Goal: Task Accomplishment & Management: Use online tool/utility

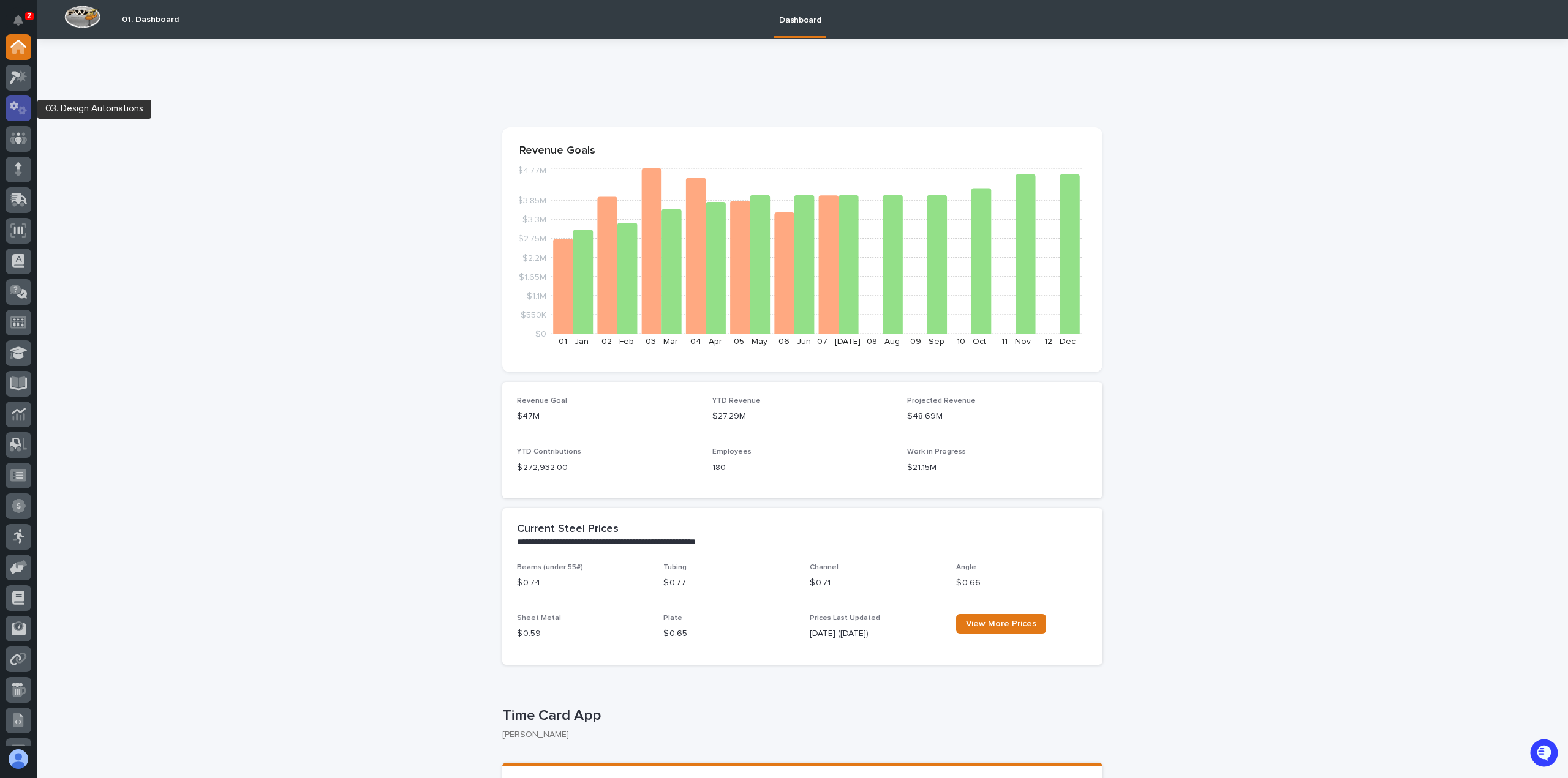
click at [20, 106] on icon at bounding box center [22, 110] width 9 height 8
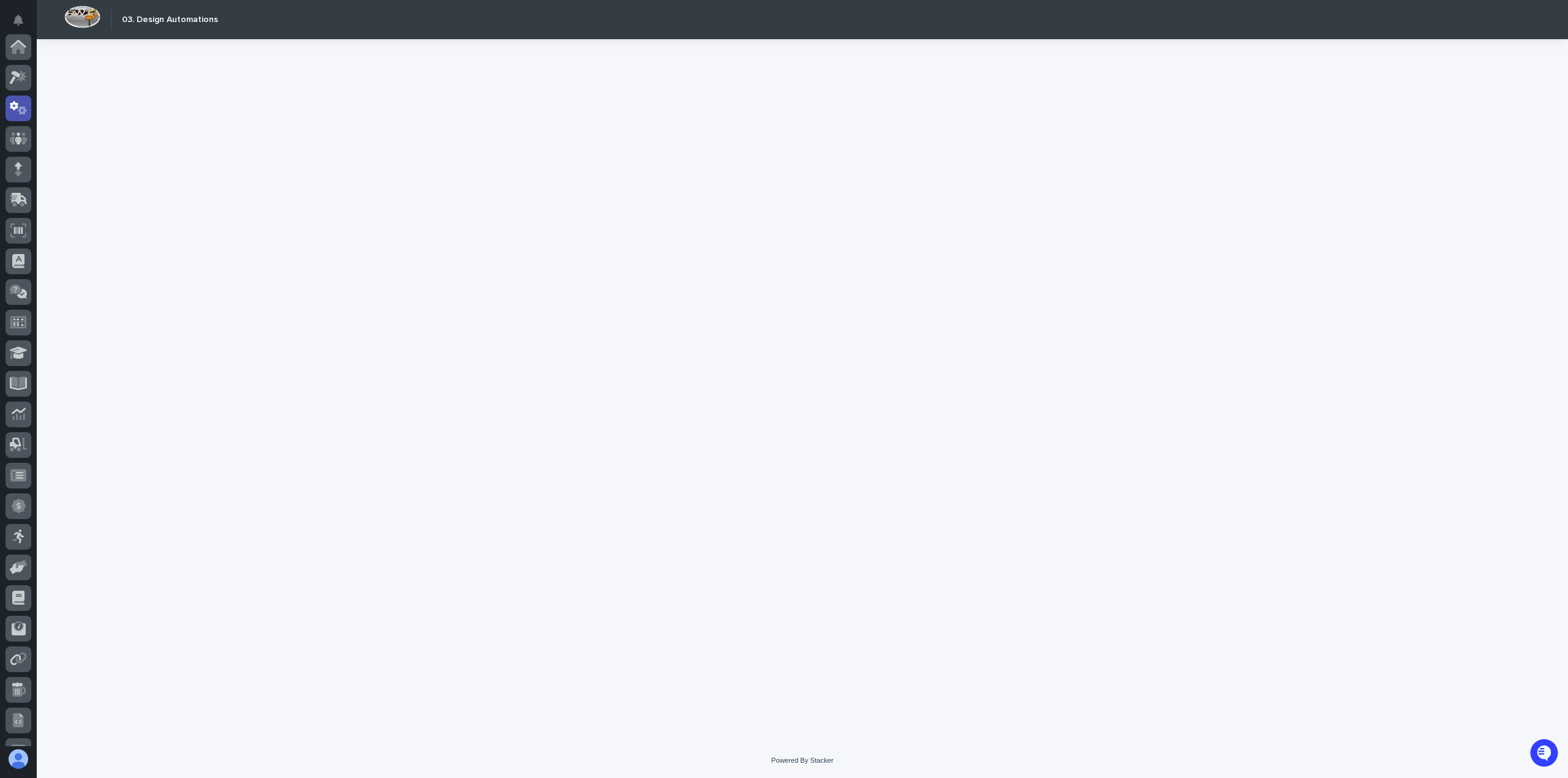
scroll to position [62, 0]
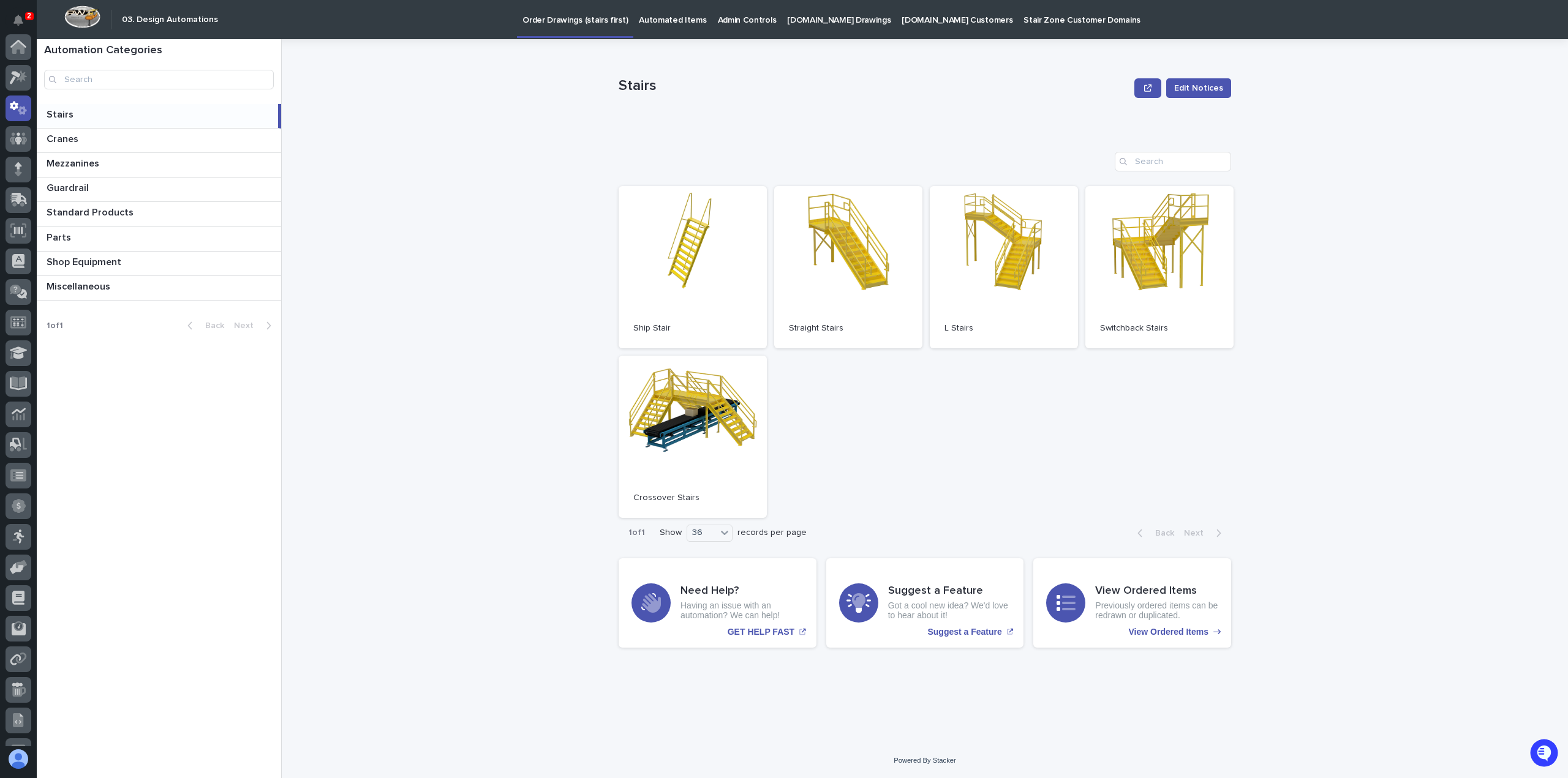
click at [73, 121] on div "Stairs Stairs" at bounding box center [157, 116] width 241 height 24
click at [853, 270] on span "Open" at bounding box center [848, 267] width 22 height 8
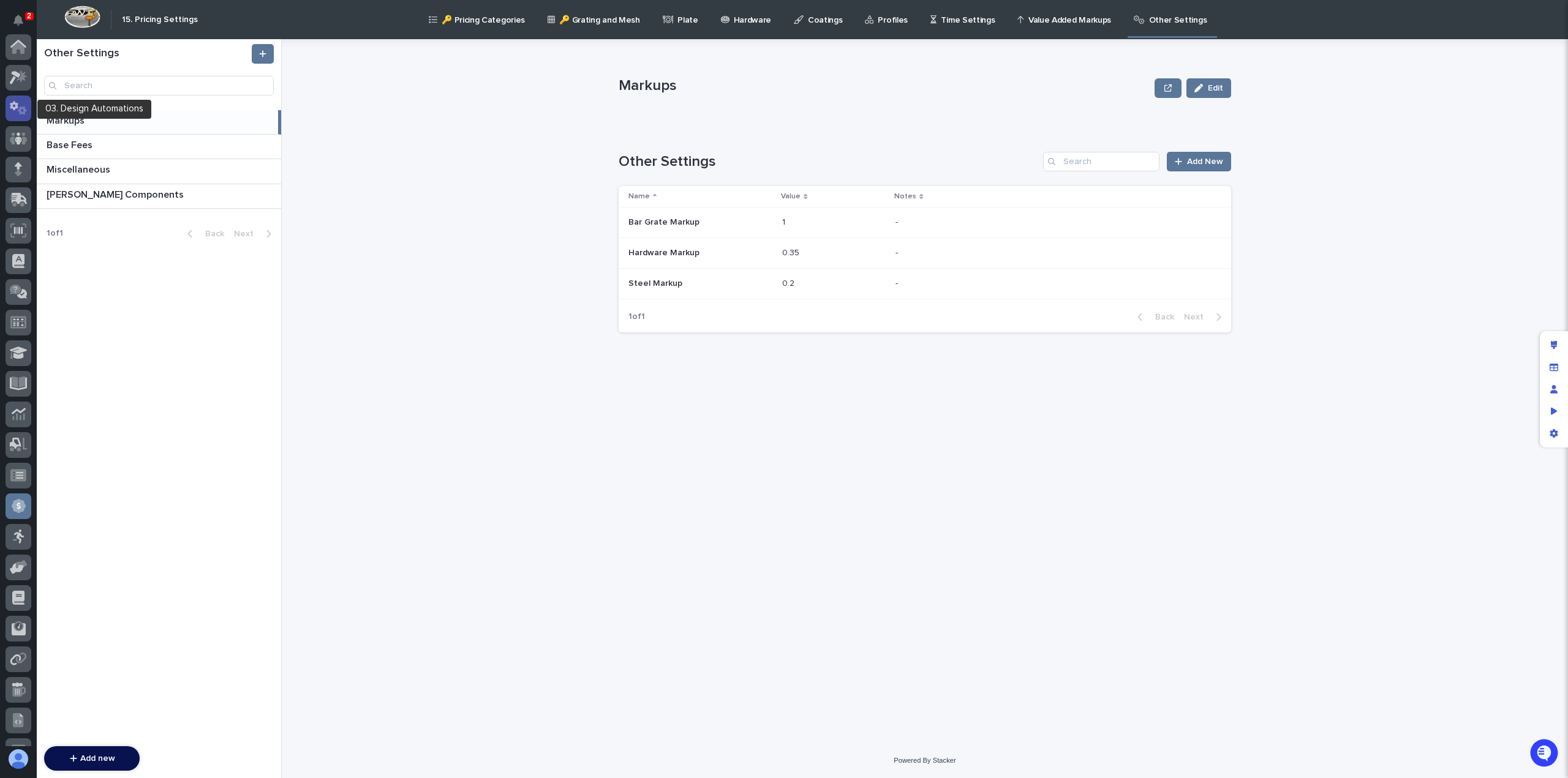
click at [22, 105] on icon at bounding box center [18, 108] width 17 height 14
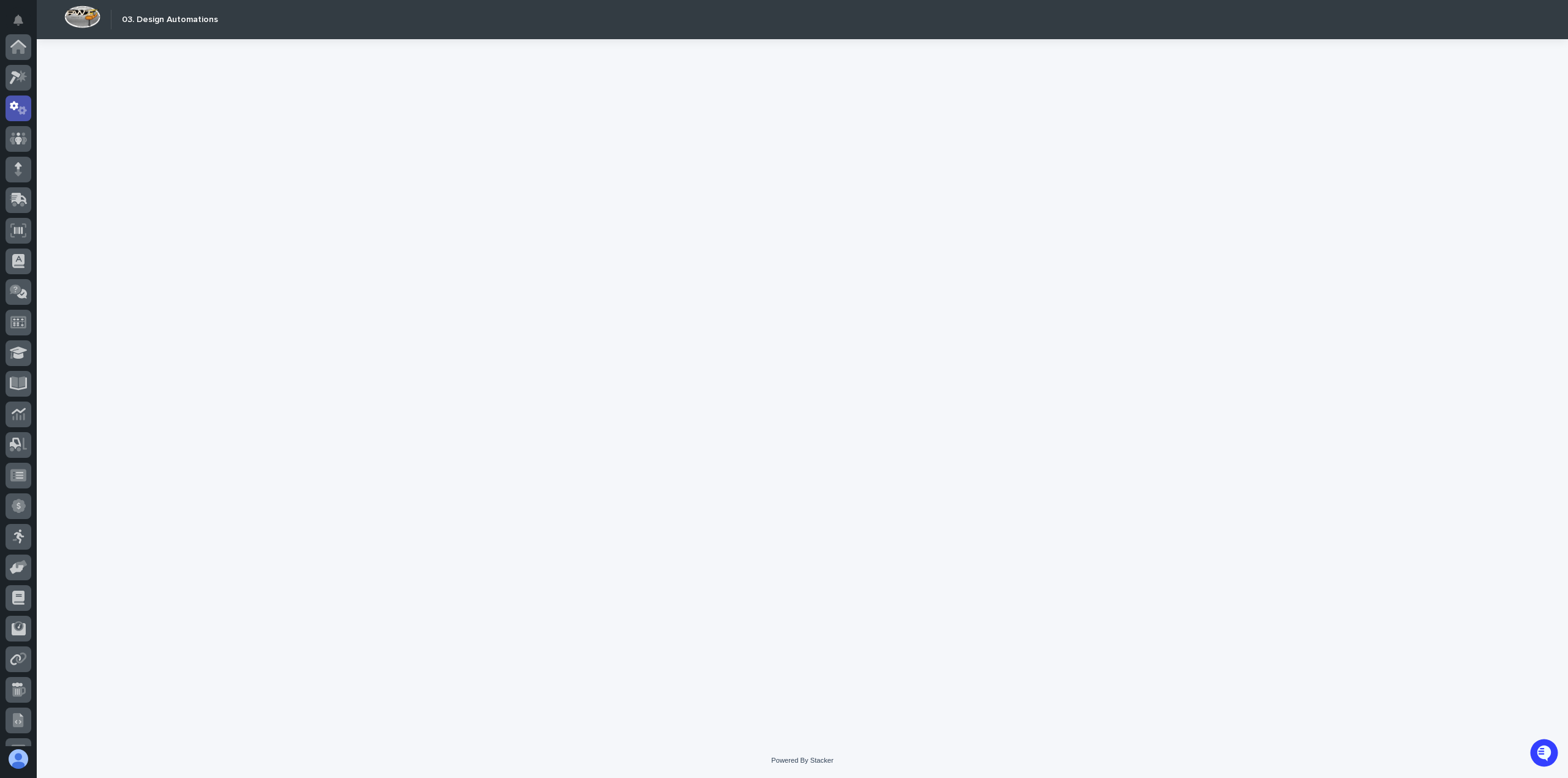
scroll to position [62, 0]
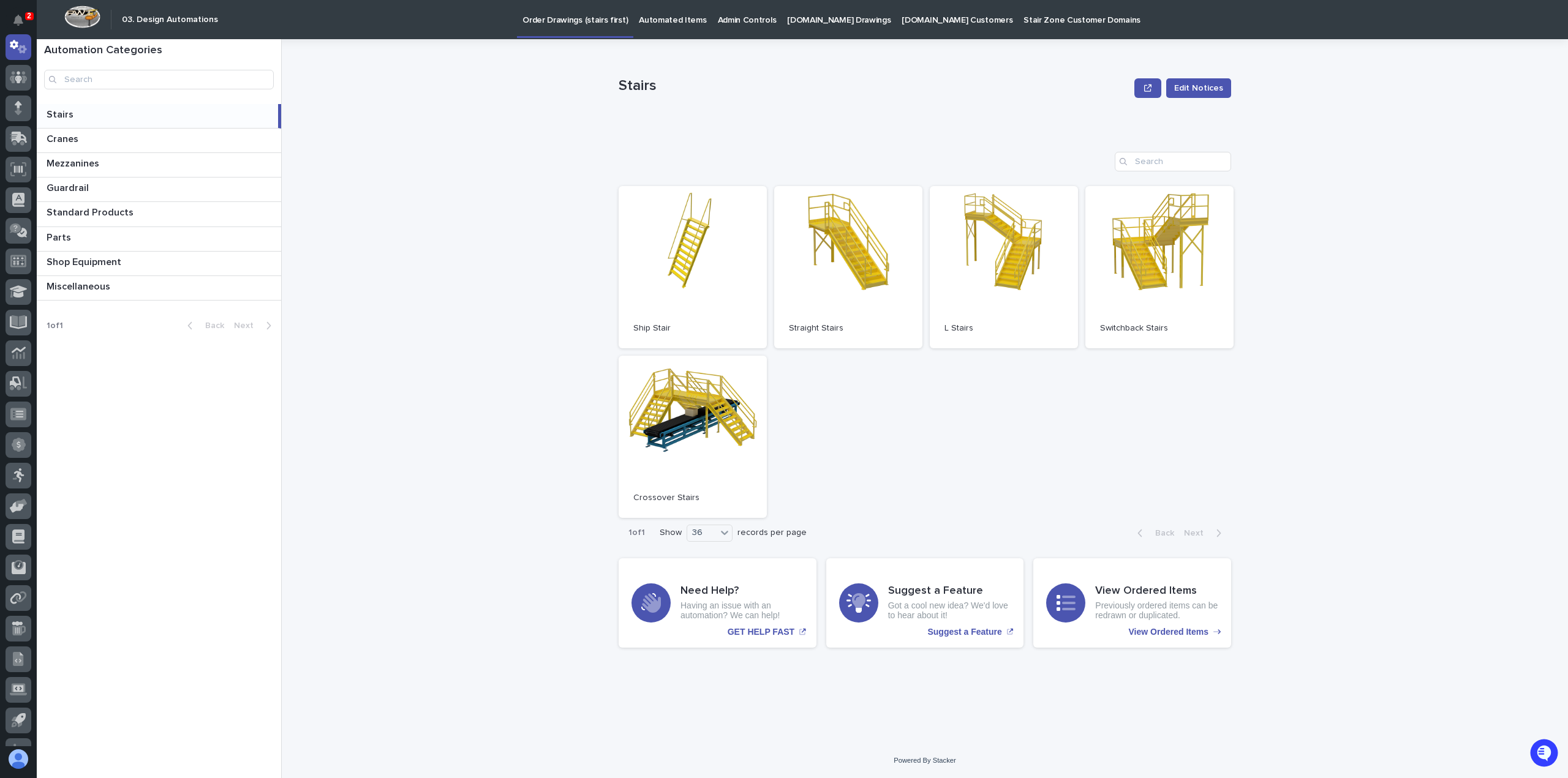
click at [72, 139] on p "Cranes" at bounding box center [63, 138] width 34 height 14
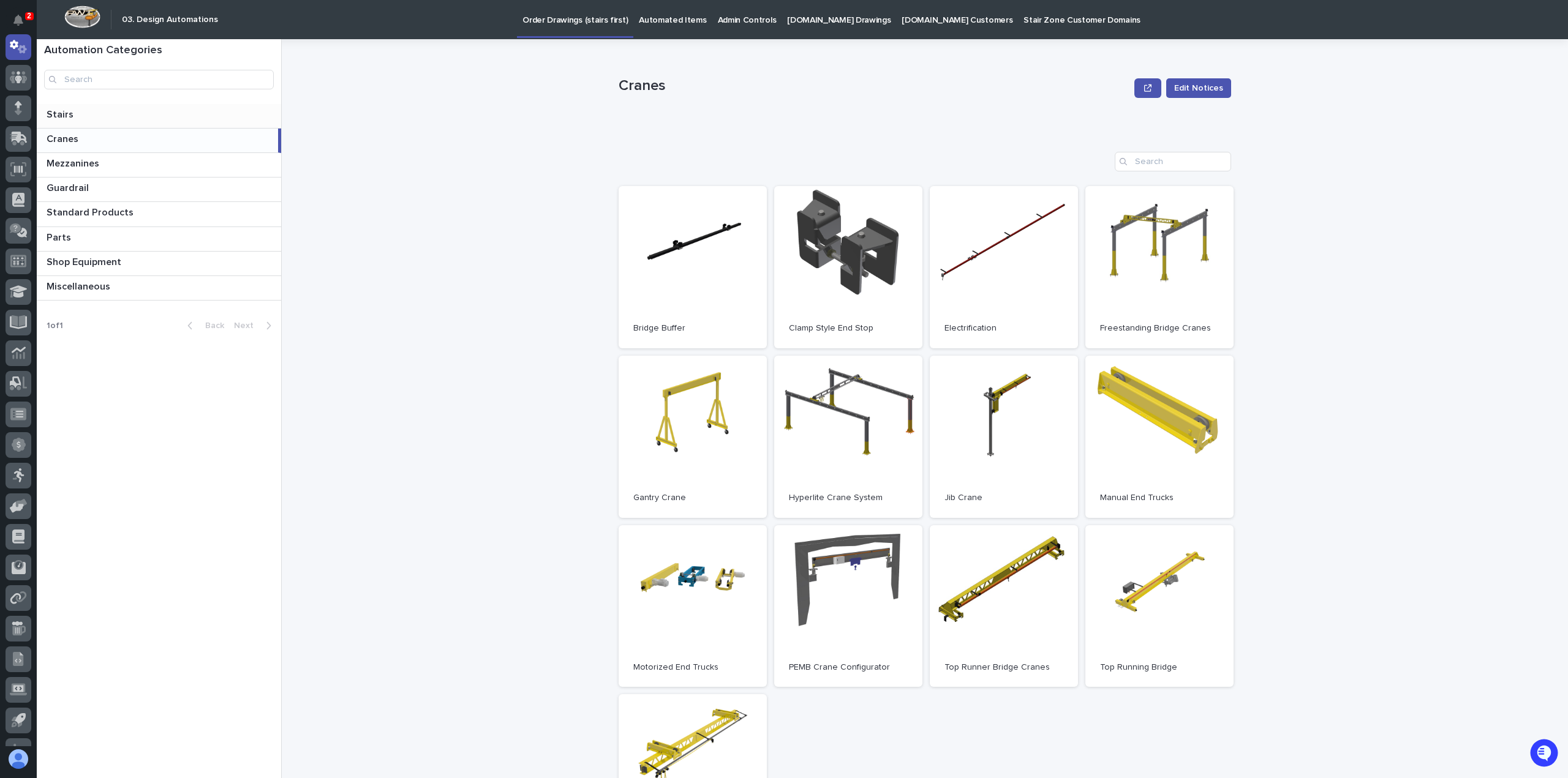
click at [81, 111] on p at bounding box center [161, 115] width 229 height 12
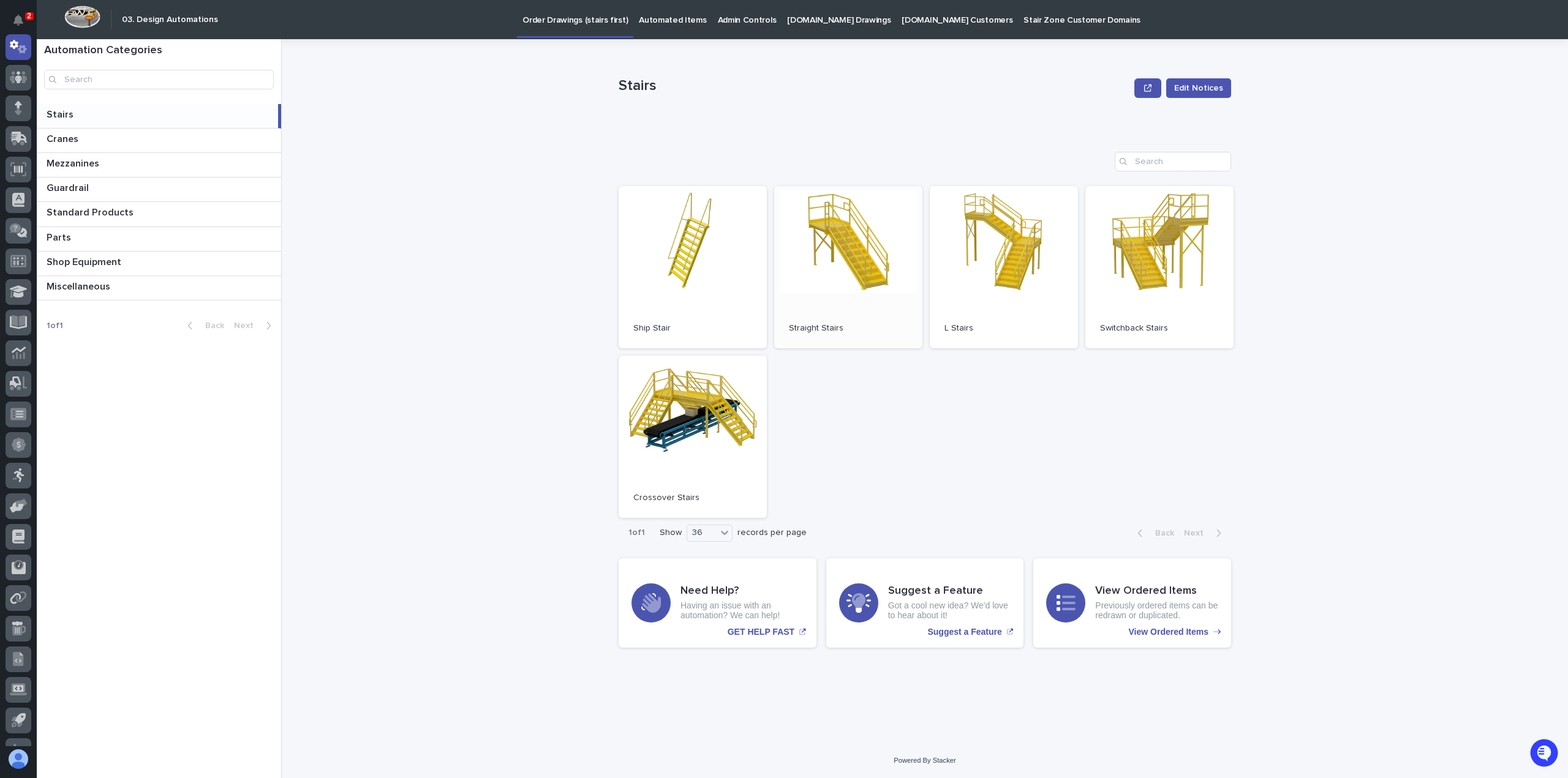
click at [856, 260] on link "Open" at bounding box center [848, 267] width 148 height 162
click at [641, 524] on p "1 of 1" at bounding box center [636, 533] width 36 height 30
click at [697, 470] on link "Open" at bounding box center [693, 436] width 148 height 162
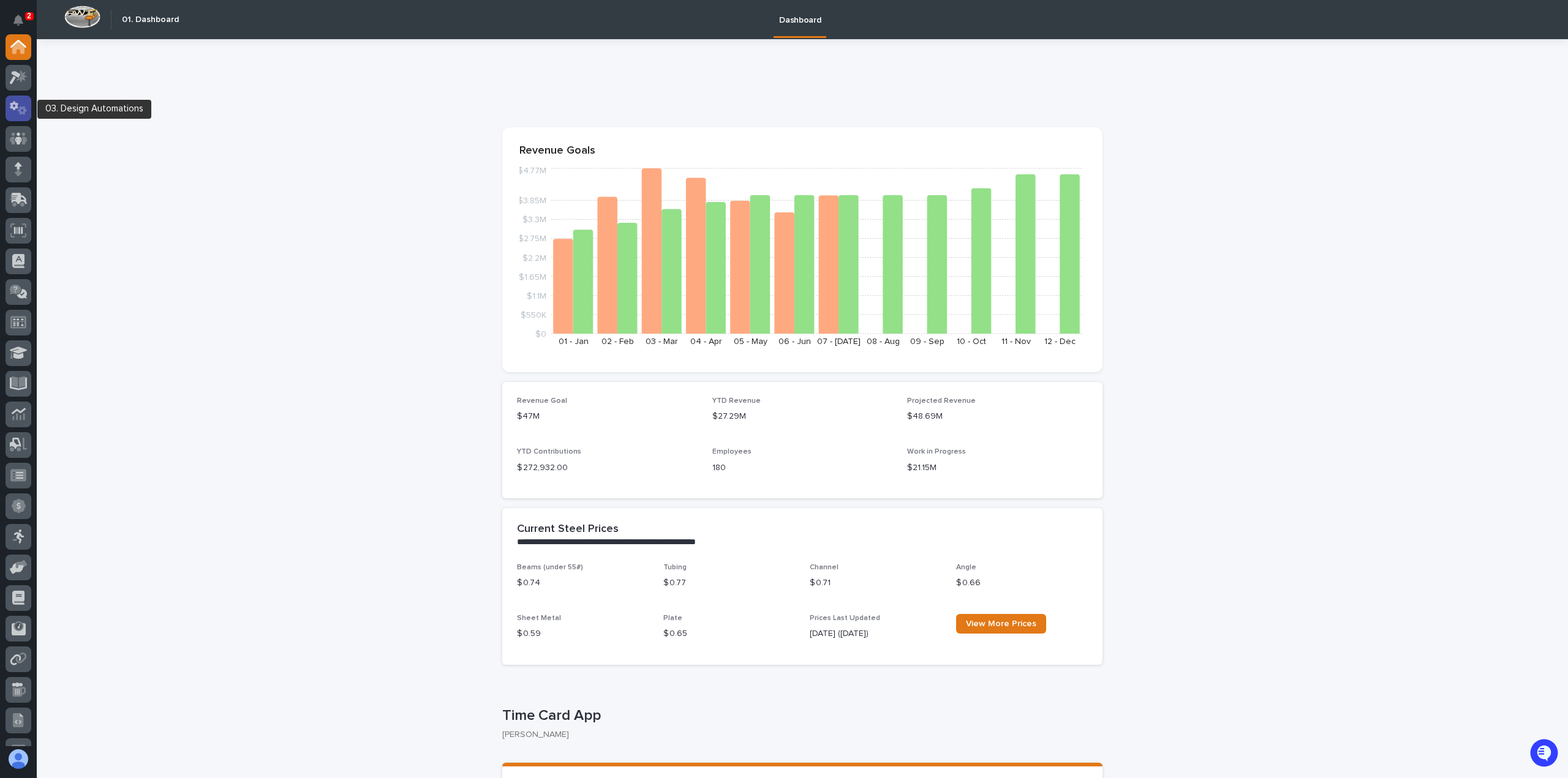
click at [17, 113] on icon at bounding box center [18, 108] width 17 height 14
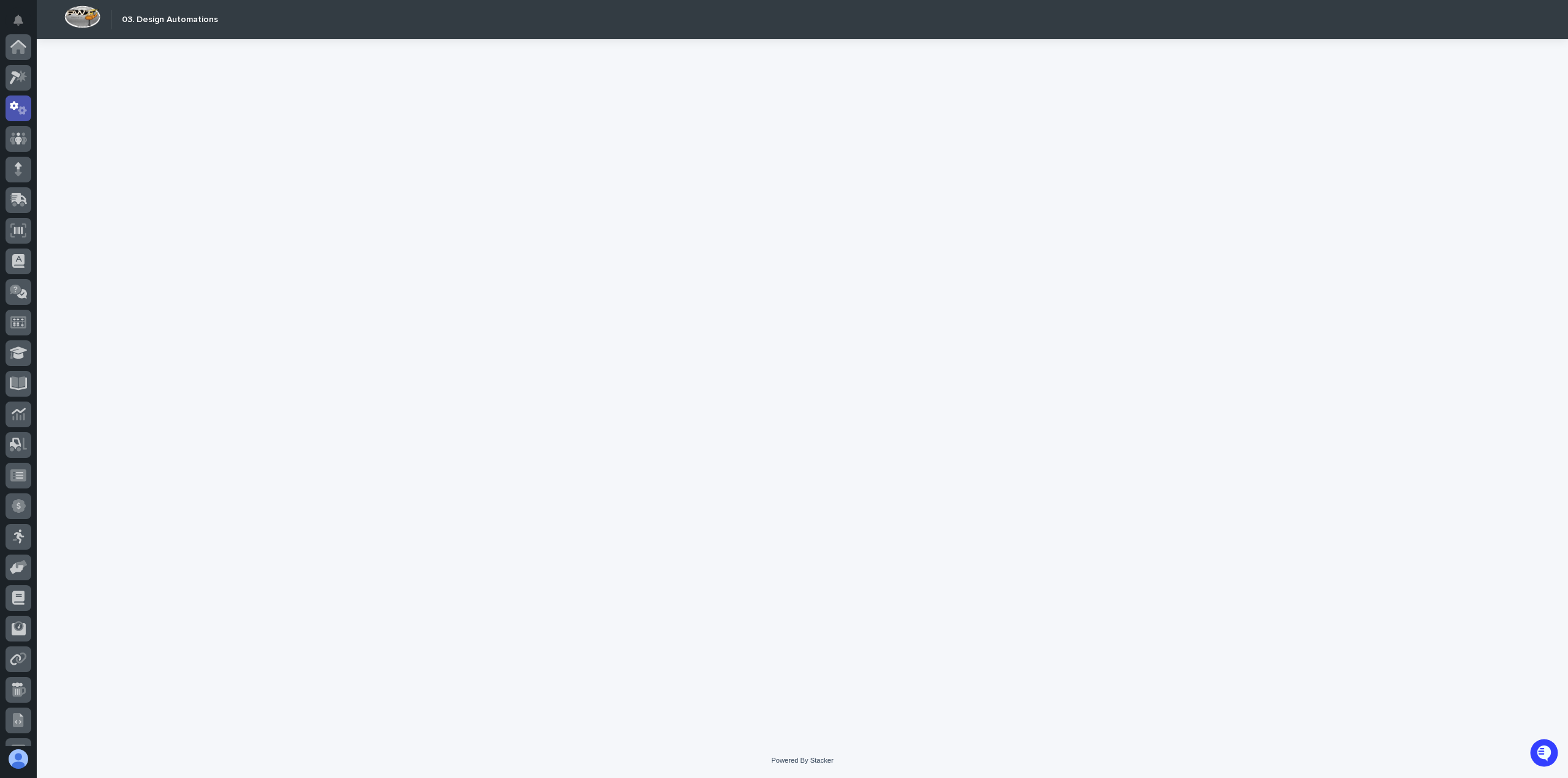
scroll to position [62, 0]
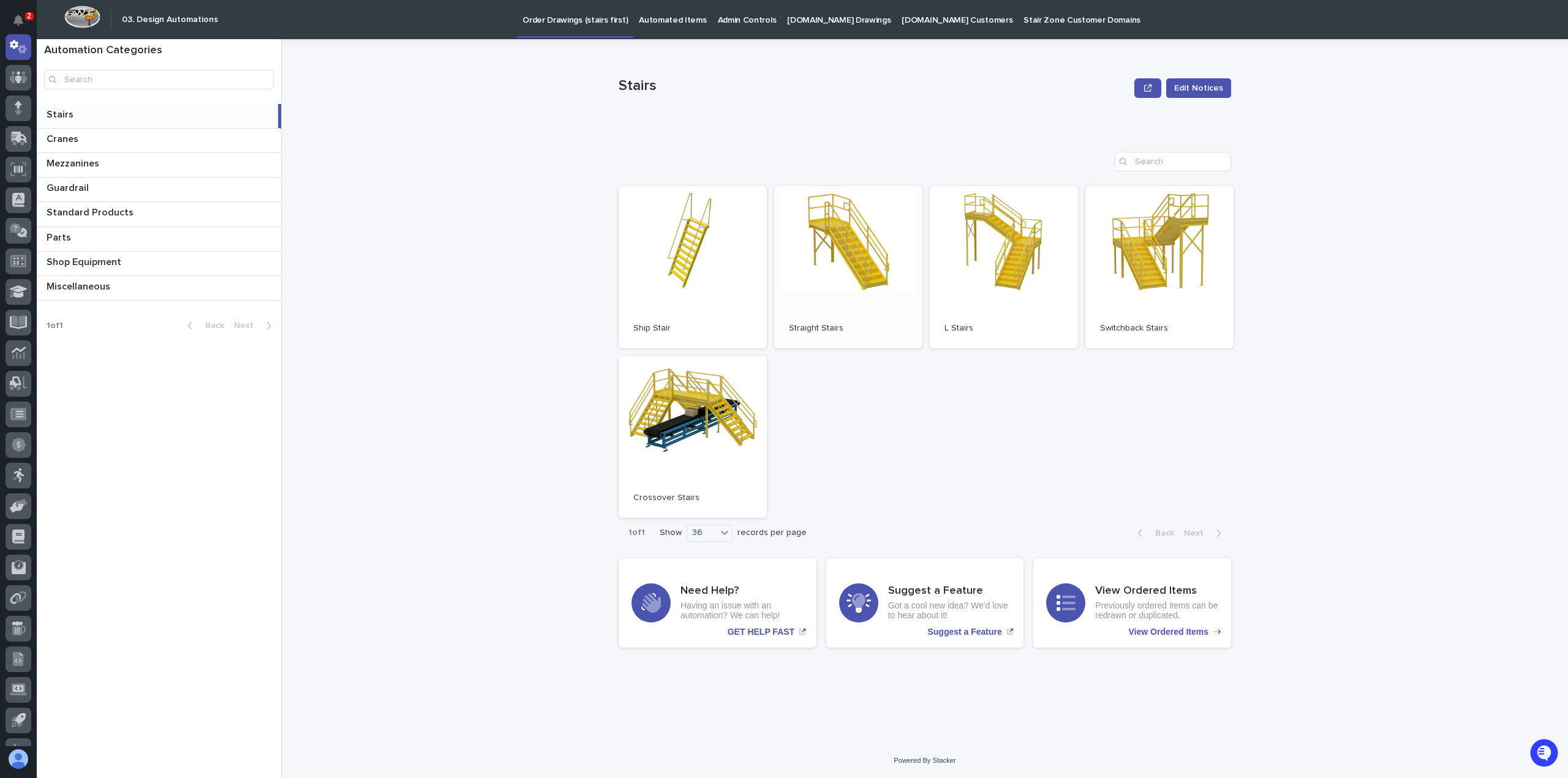
click at [832, 308] on link "Open" at bounding box center [848, 267] width 148 height 162
click at [849, 301] on link "Open" at bounding box center [848, 267] width 148 height 162
click at [101, 139] on p at bounding box center [161, 140] width 229 height 12
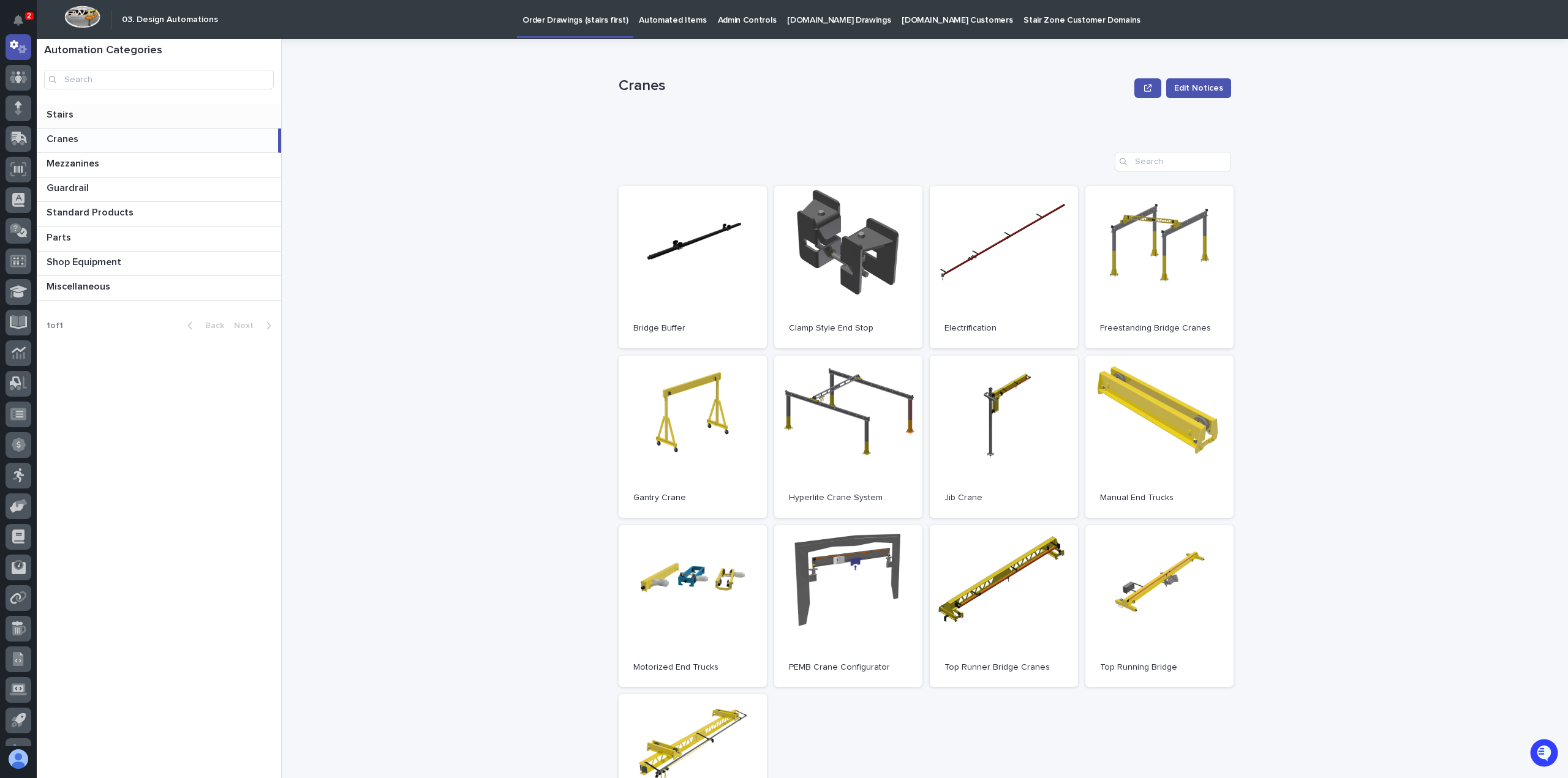
click at [83, 116] on p at bounding box center [161, 115] width 229 height 12
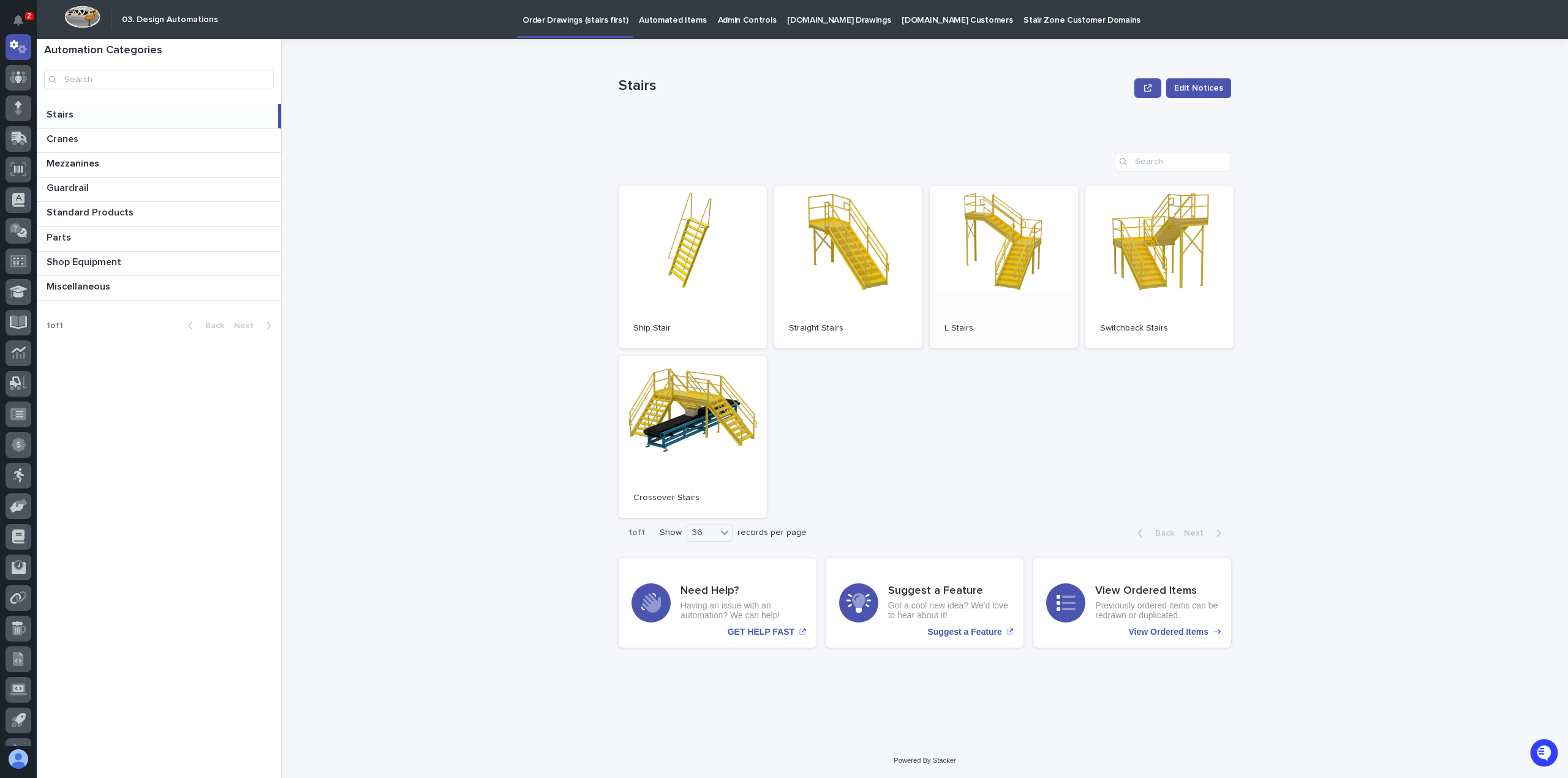
click at [998, 275] on link "Open" at bounding box center [1003, 267] width 148 height 162
click at [471, 278] on div "Stairs Edit Notices Stairs Edit Notices Sorry, there was an error saving your r…" at bounding box center [933, 408] width 1272 height 739
click at [365, 160] on div "Stairs Edit Notices Stairs Edit Notices Sorry, there was an error saving your r…" at bounding box center [933, 408] width 1272 height 739
click at [995, 289] on link "Open" at bounding box center [1003, 267] width 148 height 162
click at [823, 271] on link "Open" at bounding box center [848, 267] width 148 height 162
